Goal: Find specific page/section: Find specific page/section

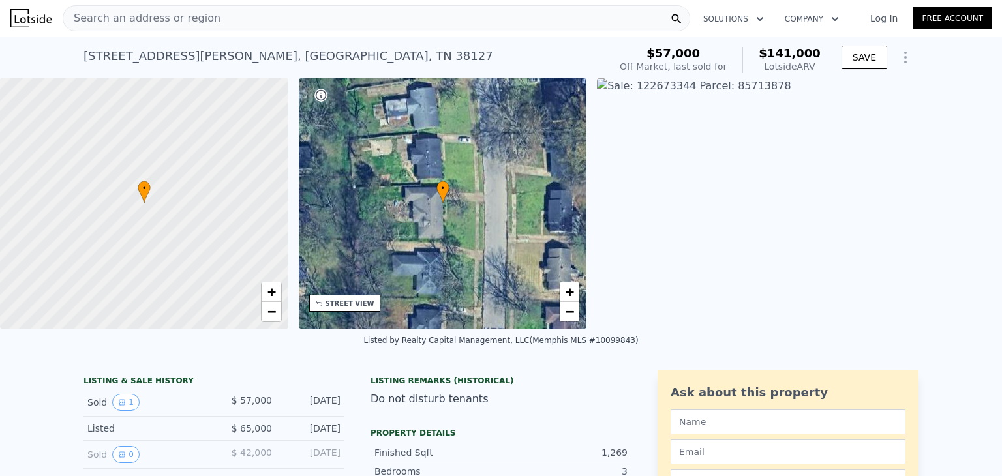
click at [168, 15] on span "Search an address or region" at bounding box center [141, 18] width 157 height 16
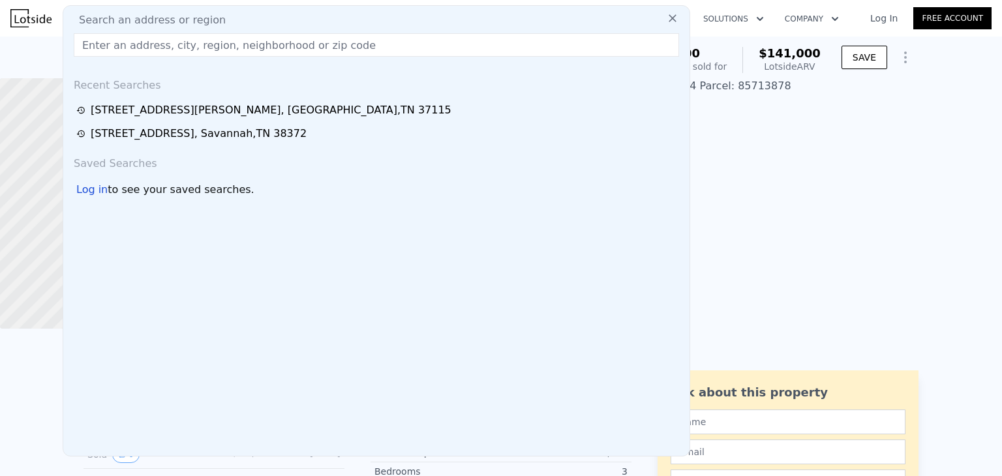
click at [131, 45] on input "text" at bounding box center [377, 44] width 606 height 23
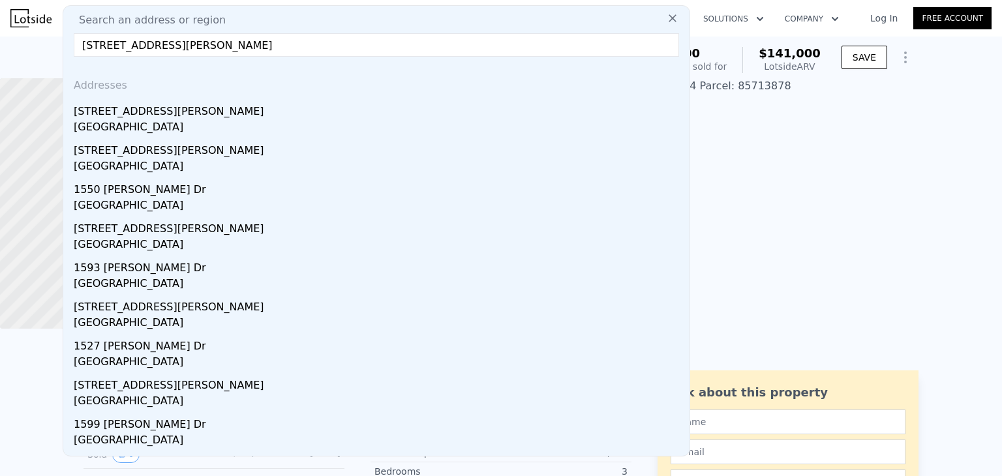
type input "[STREET_ADDRESS][PERSON_NAME]"
click at [127, 110] on div "[STREET_ADDRESS][PERSON_NAME]" at bounding box center [379, 109] width 611 height 21
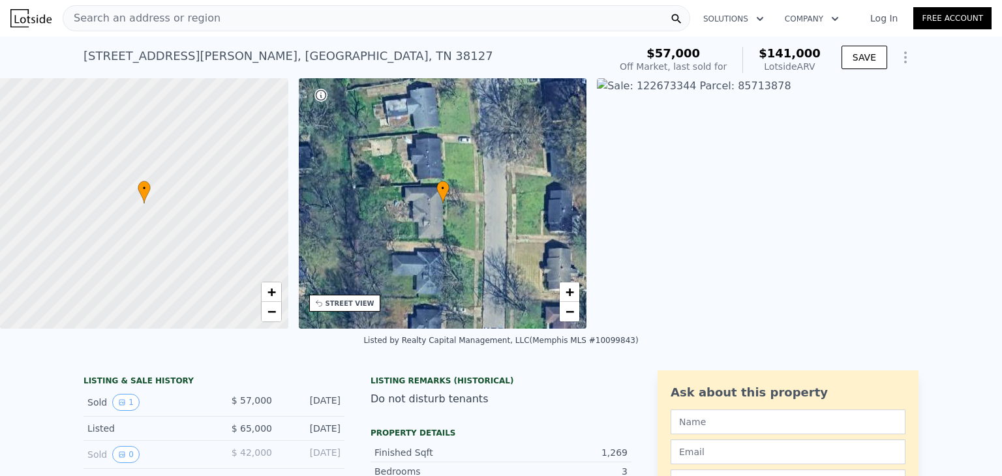
click at [232, 21] on div "Search an address or region" at bounding box center [377, 18] width 628 height 26
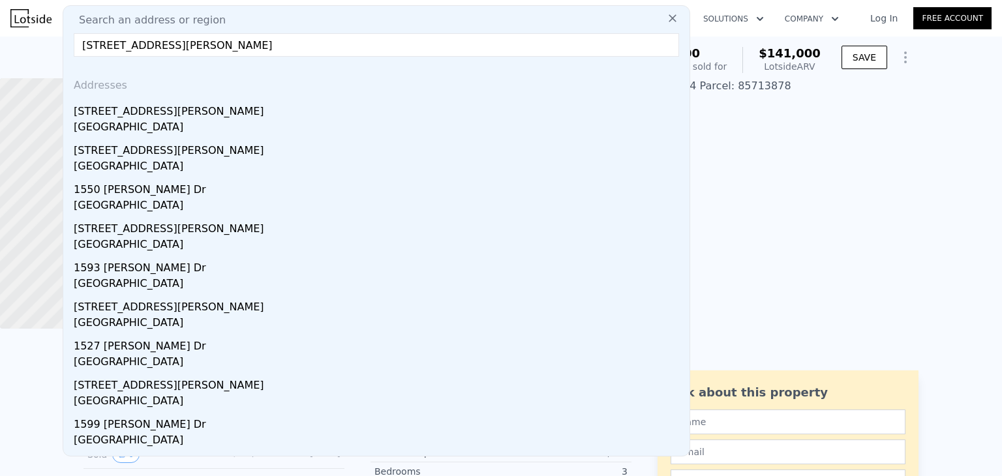
type input "[STREET_ADDRESS][PERSON_NAME]"
drag, startPoint x: 264, startPoint y: 42, endPoint x: 68, endPoint y: 57, distance: 196.3
click at [68, 57] on div "Search an address or region [STREET_ADDRESS][PERSON_NAME] Addresses [STREET_ADD…" at bounding box center [377, 231] width 628 height 452
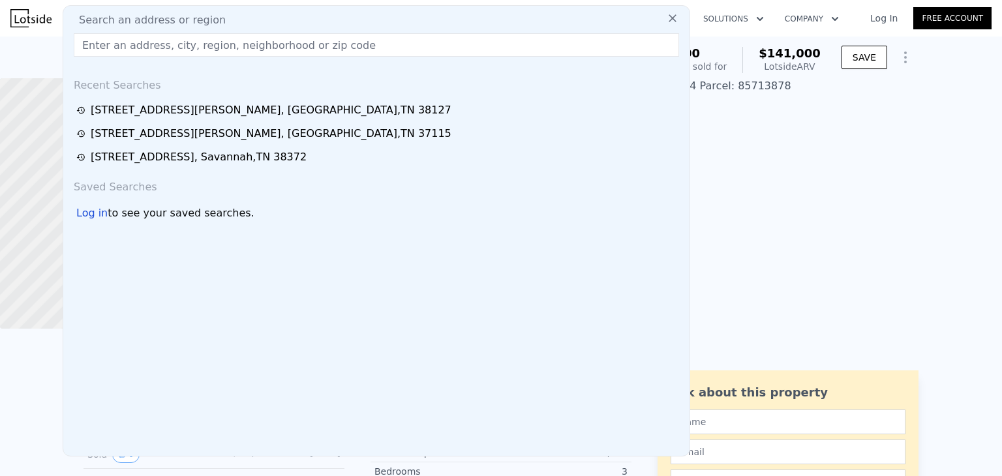
paste input "[STREET_ADDRESS]"
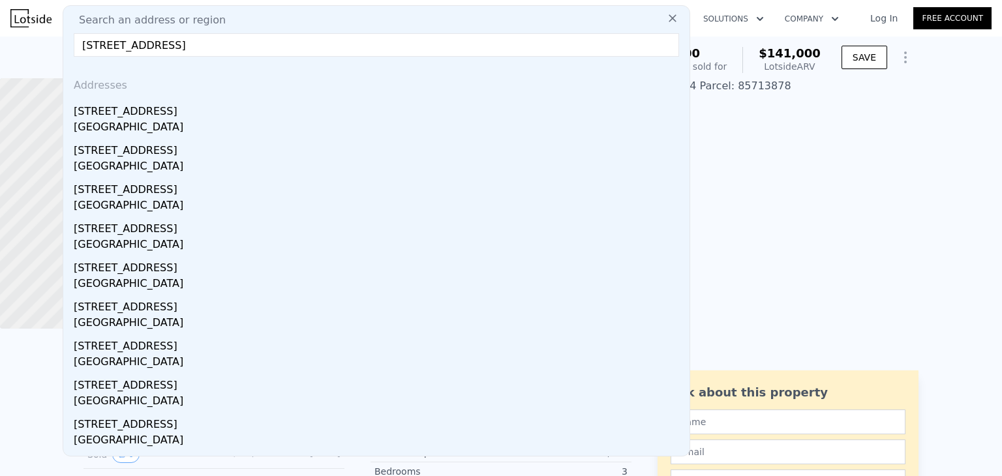
type input "[STREET_ADDRESS]"
click at [104, 118] on div "[STREET_ADDRESS]" at bounding box center [379, 109] width 611 height 21
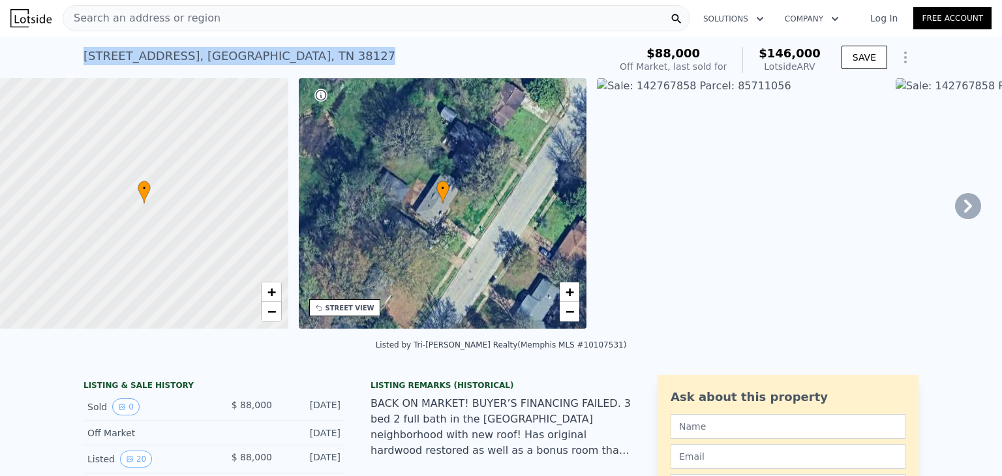
drag, startPoint x: 287, startPoint y: 55, endPoint x: 78, endPoint y: 61, distance: 208.9
click at [84, 61] on div "[STREET_ADDRESS] Sold [DATE] for $88k (~ARV $146k )" at bounding box center [344, 60] width 521 height 37
copy div "[STREET_ADDRESS]"
